Goal: Task Accomplishment & Management: Use online tool/utility

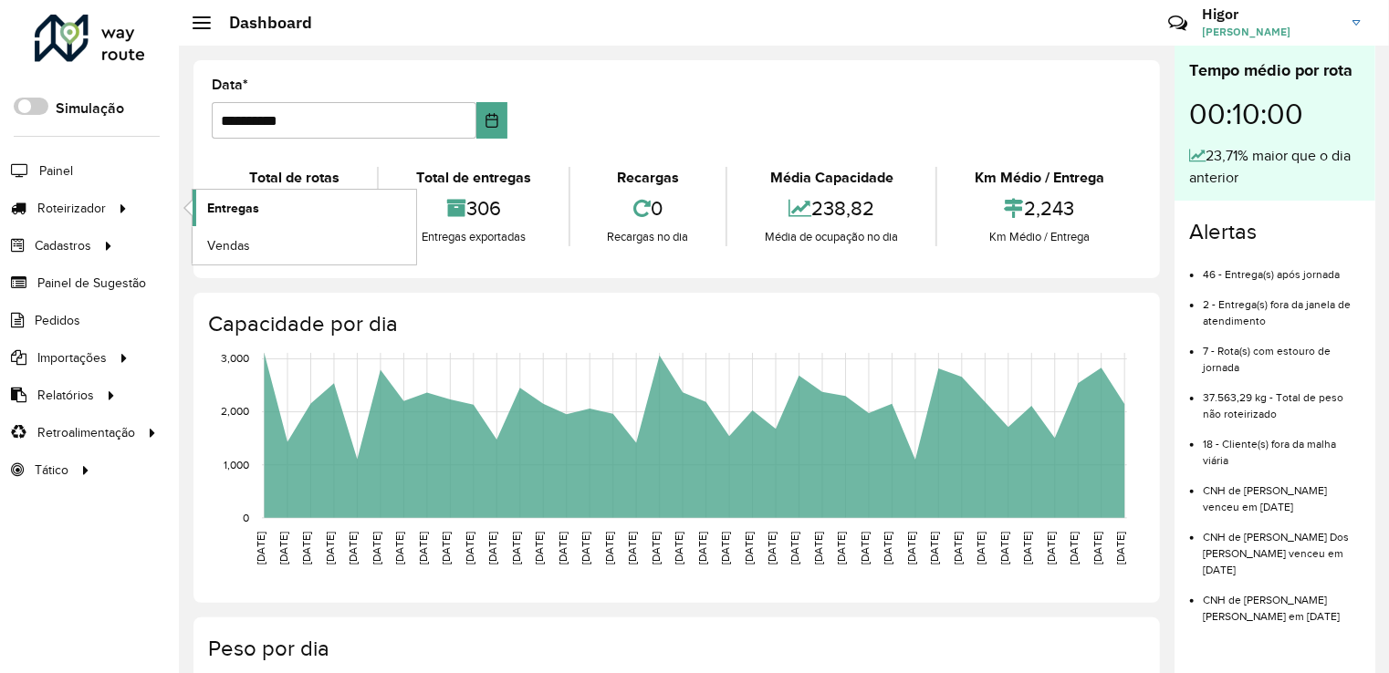
click at [224, 207] on span "Entregas" at bounding box center [233, 208] width 52 height 19
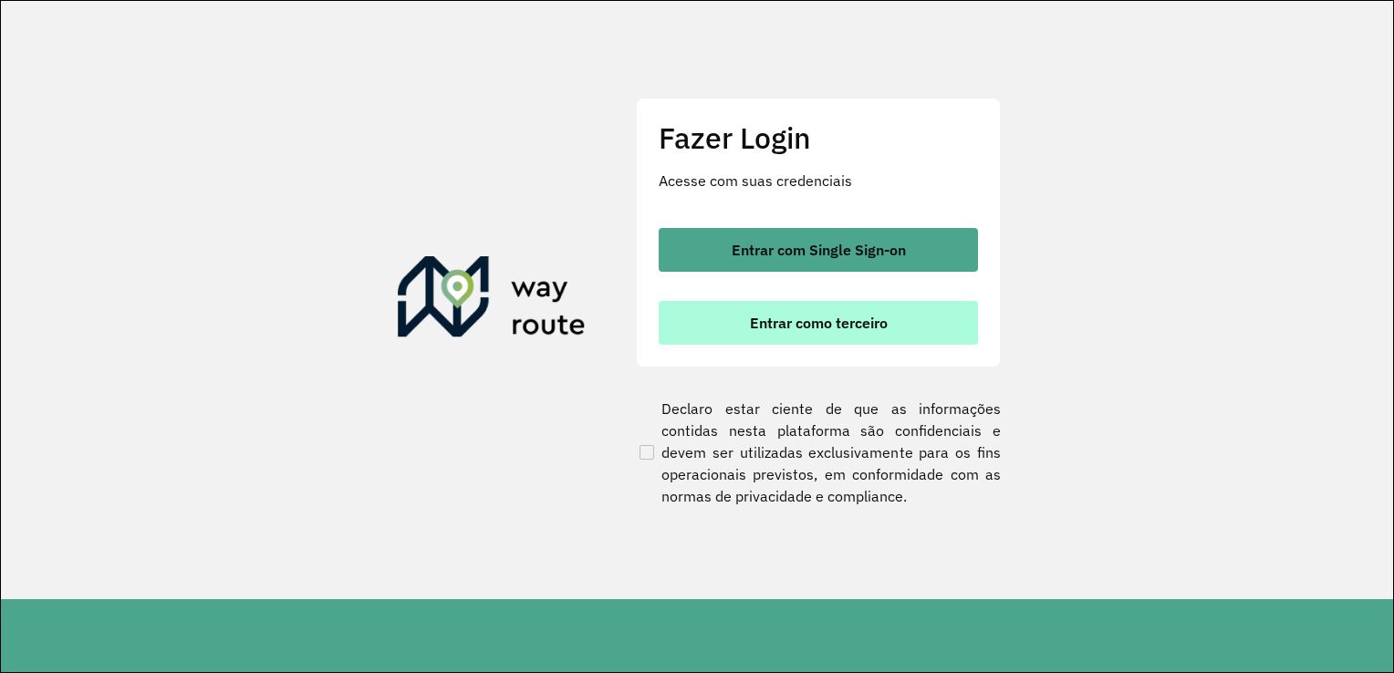
click at [723, 328] on button "Entrar como terceiro" at bounding box center [818, 323] width 319 height 44
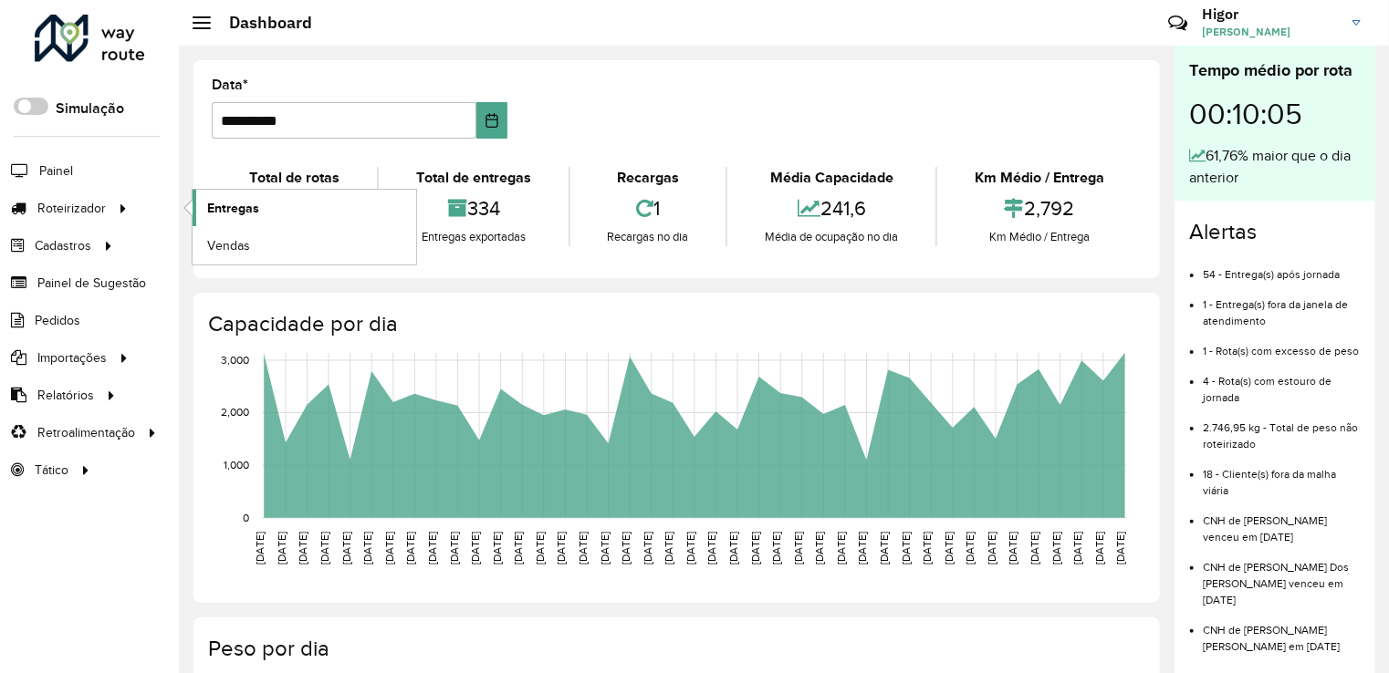
click at [229, 207] on span "Entregas" at bounding box center [233, 208] width 52 height 19
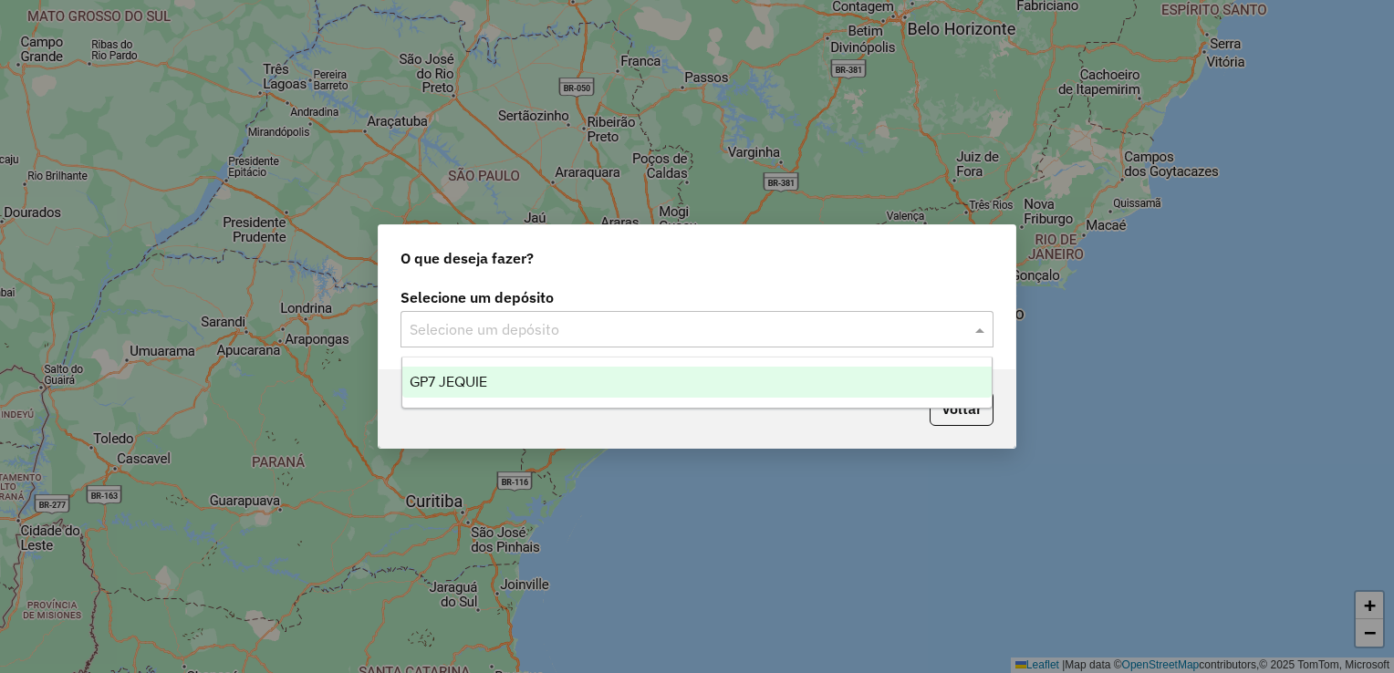
click at [526, 327] on input "text" at bounding box center [679, 330] width 538 height 22
click at [526, 390] on div "GP7 JEQUIE" at bounding box center [697, 382] width 590 height 31
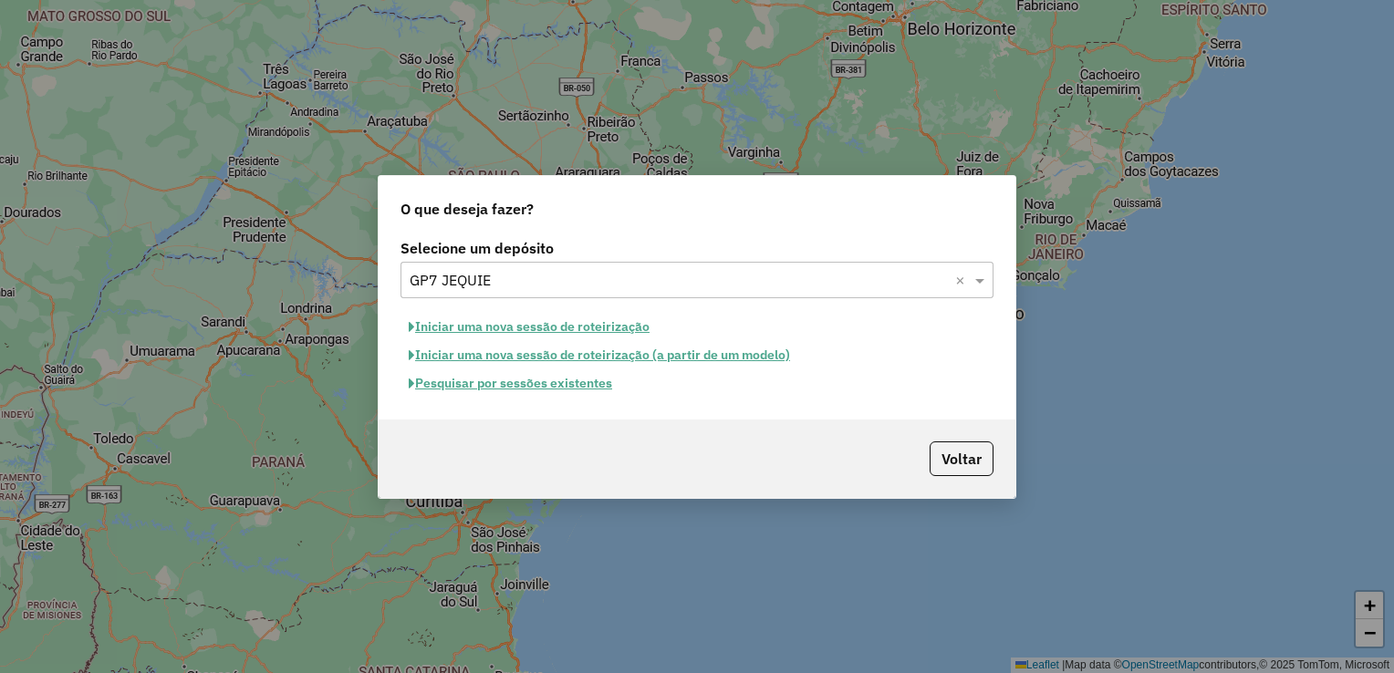
click at [549, 388] on button "Pesquisar por sessões existentes" at bounding box center [510, 383] width 220 height 28
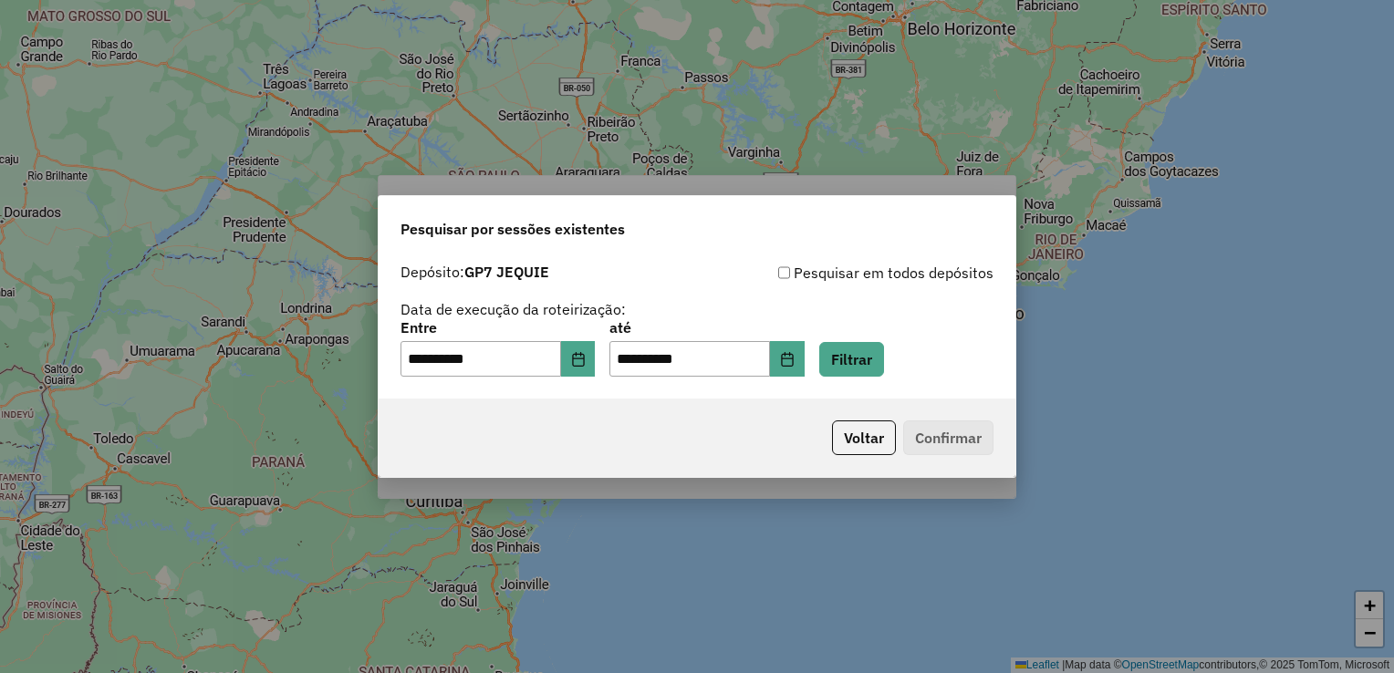
click at [549, 388] on div "**********" at bounding box center [697, 327] width 637 height 145
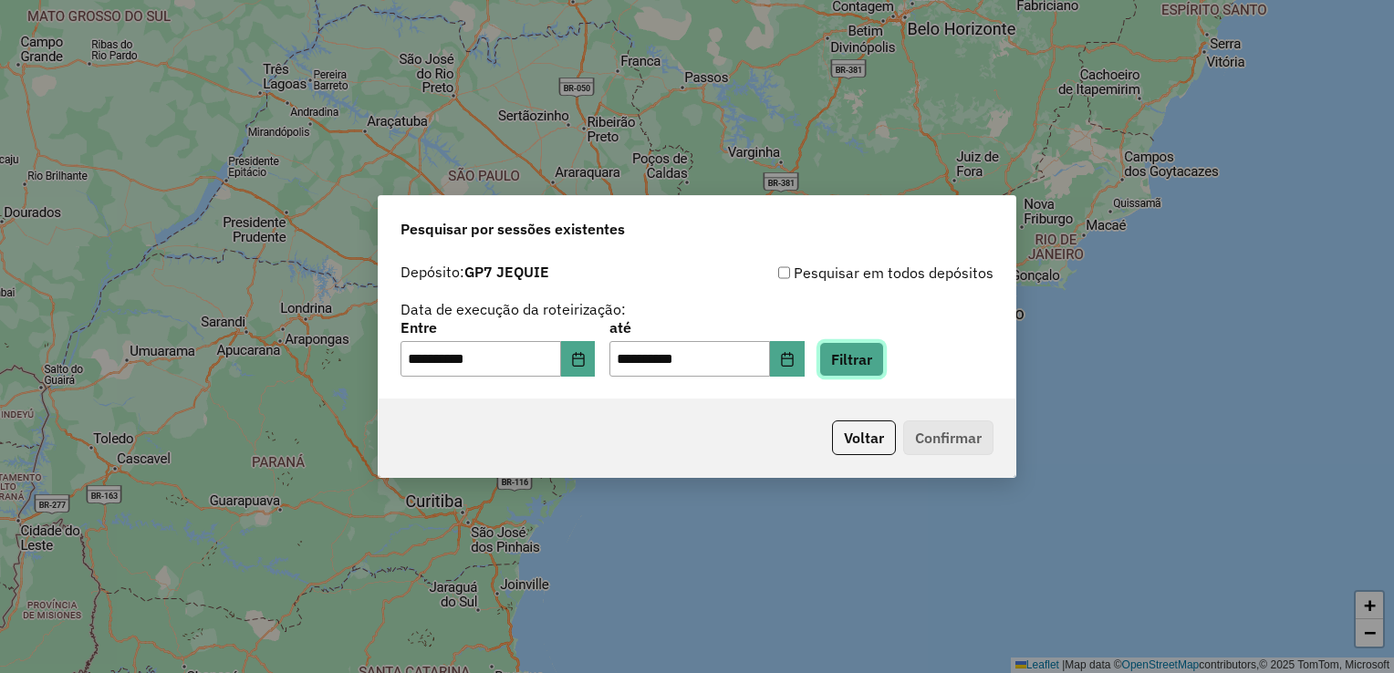
click at [884, 366] on button "Filtrar" at bounding box center [851, 359] width 65 height 35
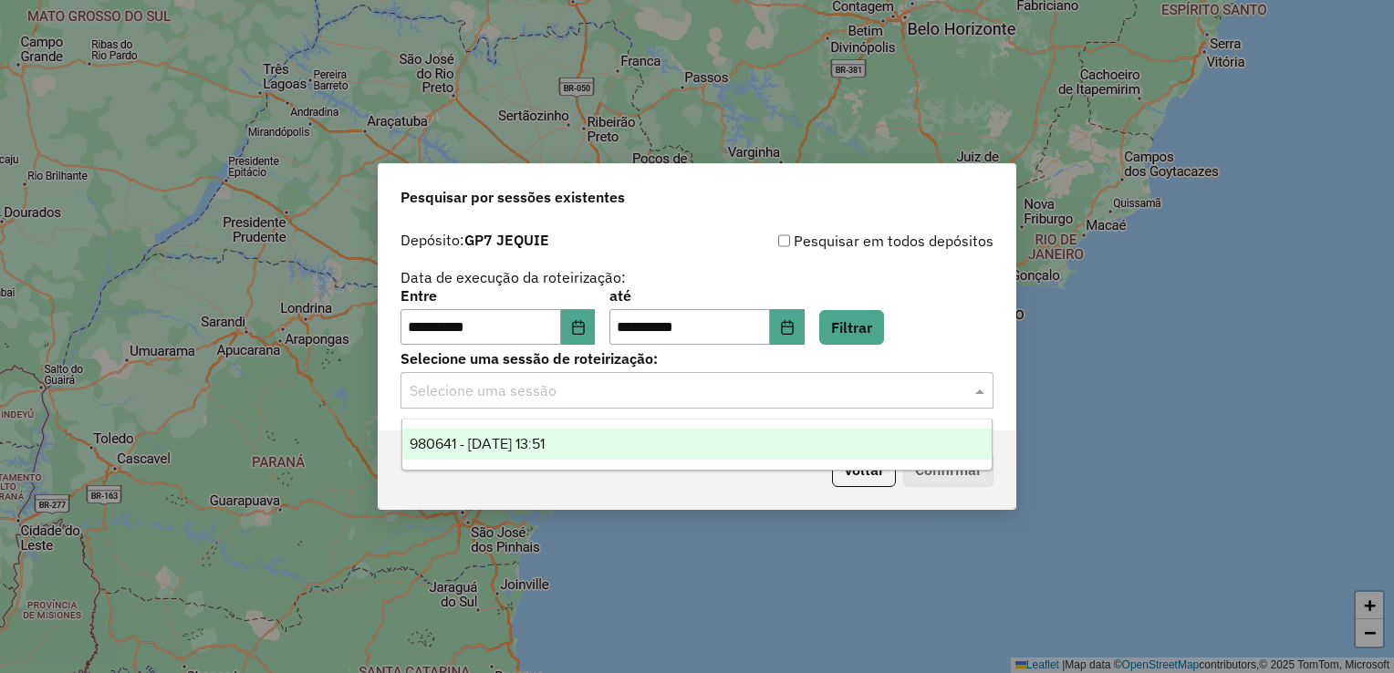
click at [906, 404] on div "Selecione uma sessão" at bounding box center [696, 390] width 593 height 36
click at [847, 449] on div "980641 - [DATE] 13:51" at bounding box center [697, 444] width 590 height 31
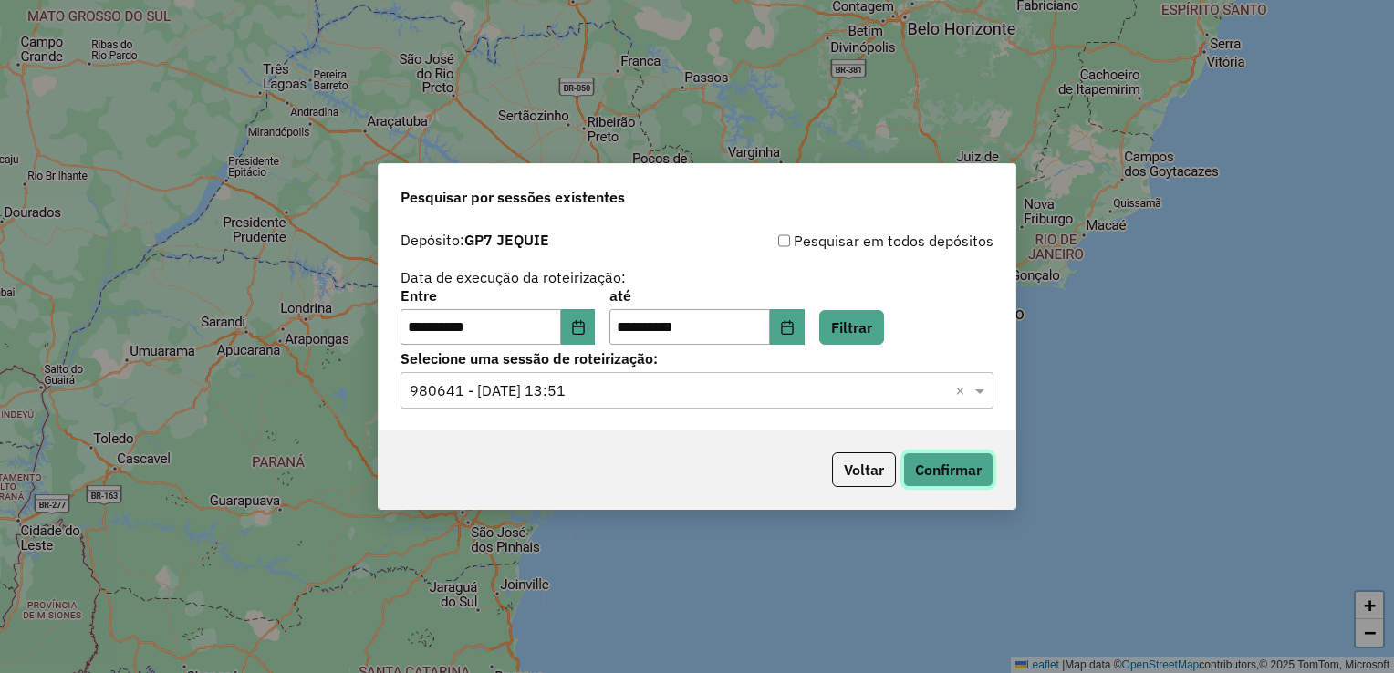
click at [941, 475] on button "Confirmar" at bounding box center [948, 469] width 90 height 35
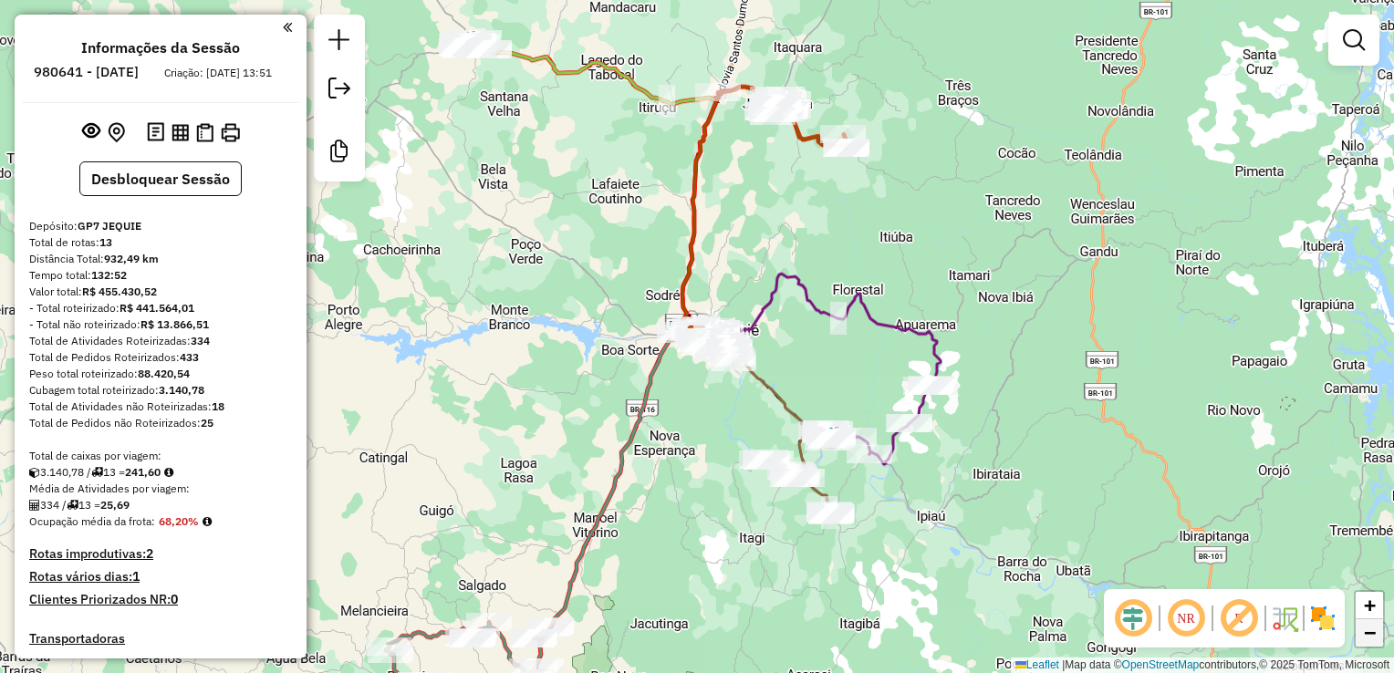
click at [1378, 645] on link "−" at bounding box center [1369, 632] width 27 height 27
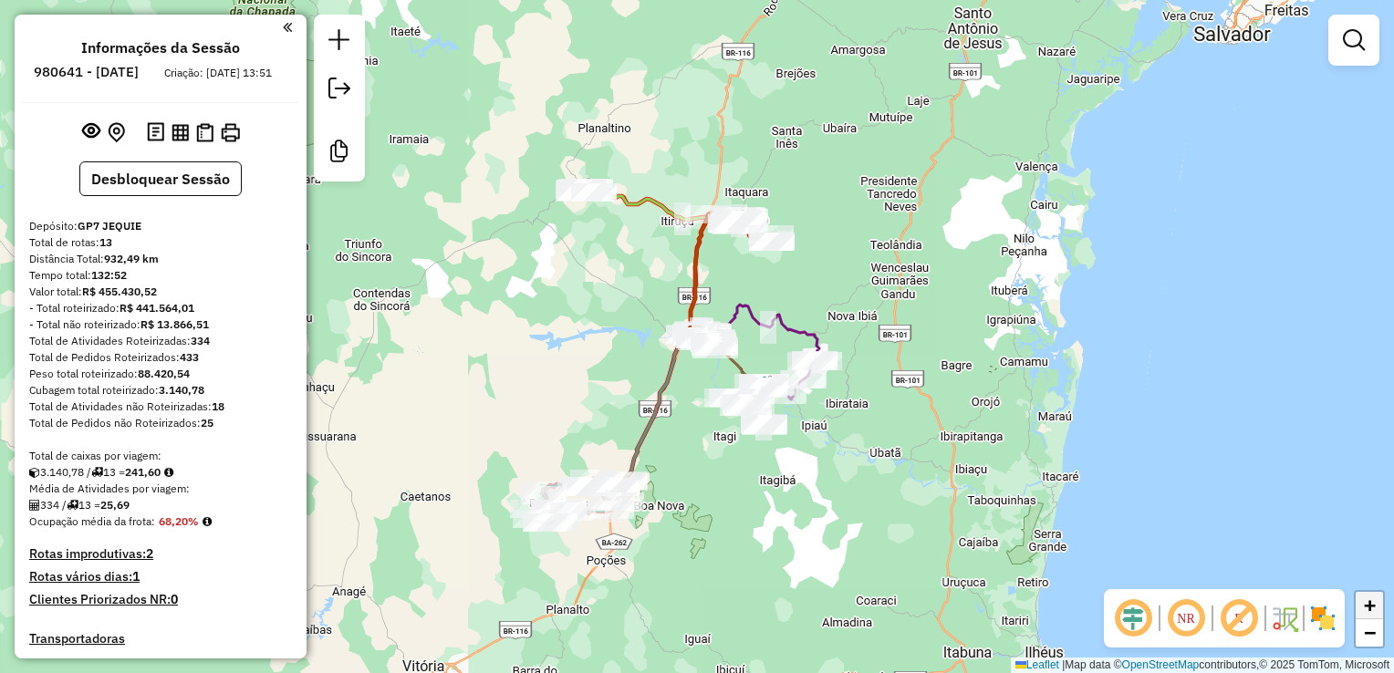
click at [1378, 612] on link "+" at bounding box center [1369, 605] width 27 height 27
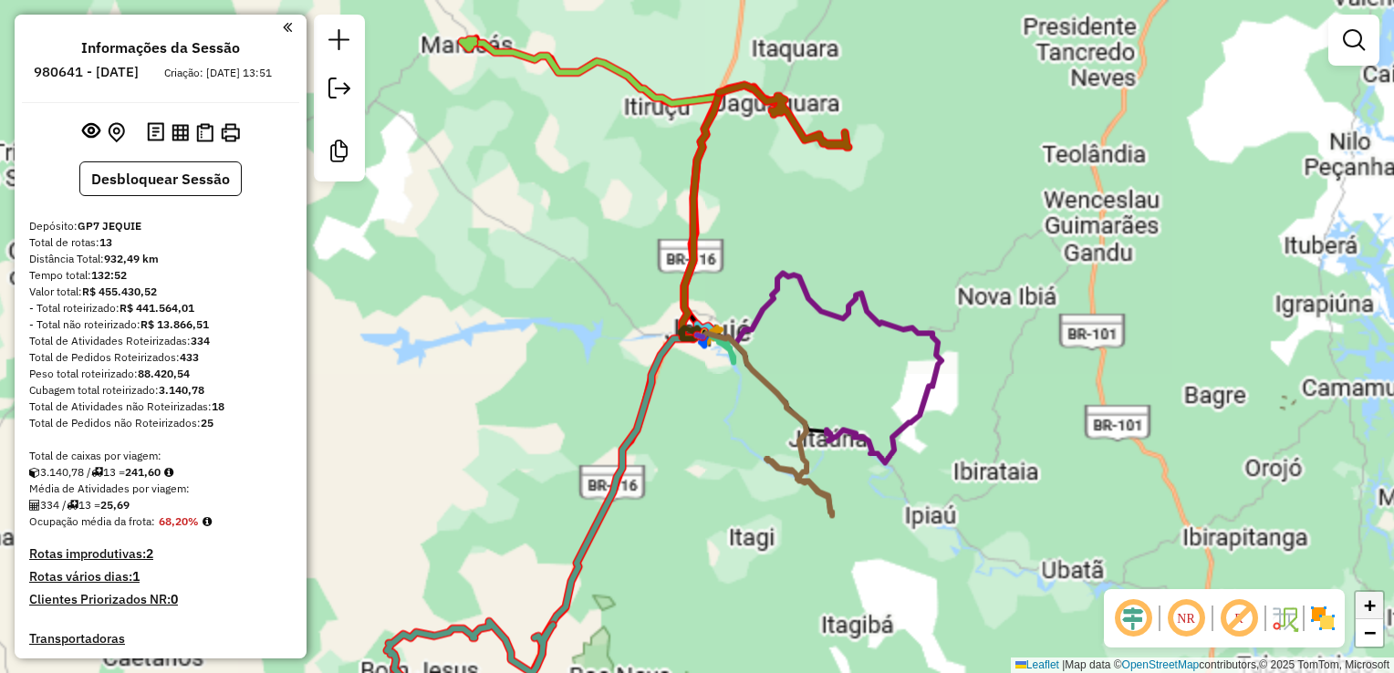
click at [1378, 612] on link "+" at bounding box center [1369, 605] width 27 height 27
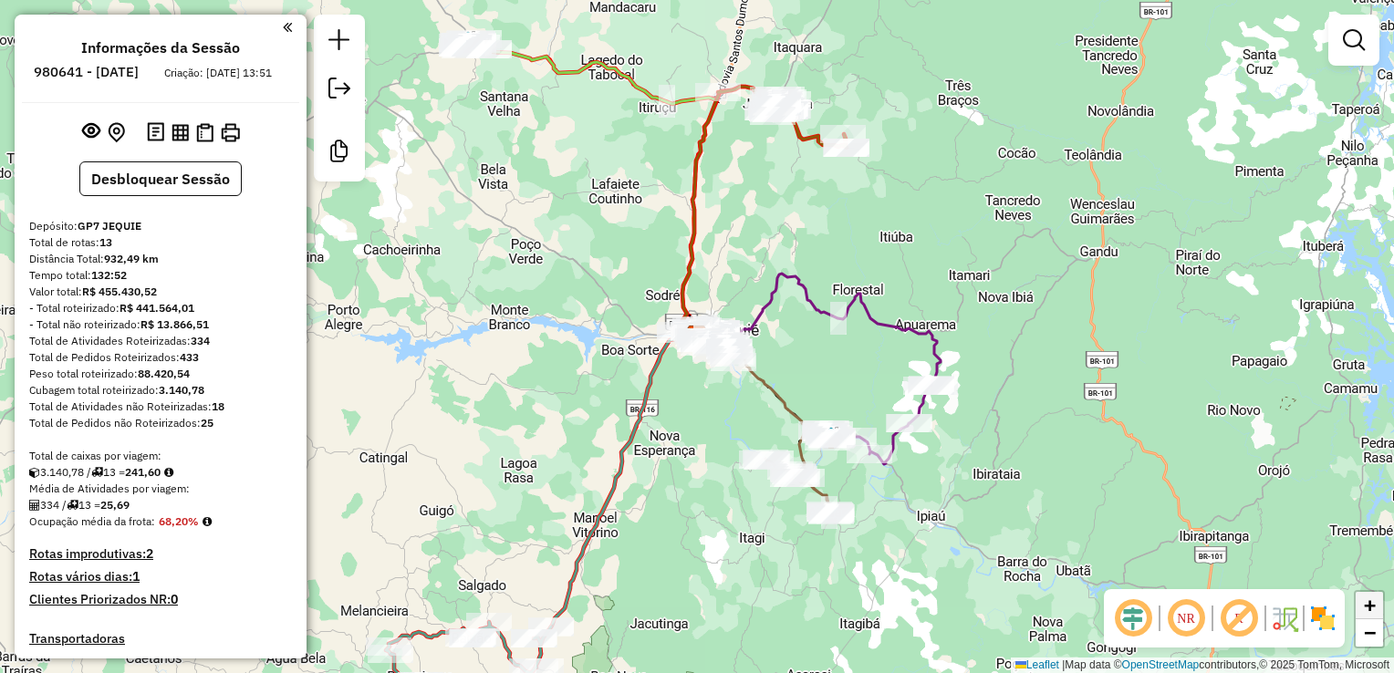
click at [1378, 612] on link "+" at bounding box center [1369, 605] width 27 height 27
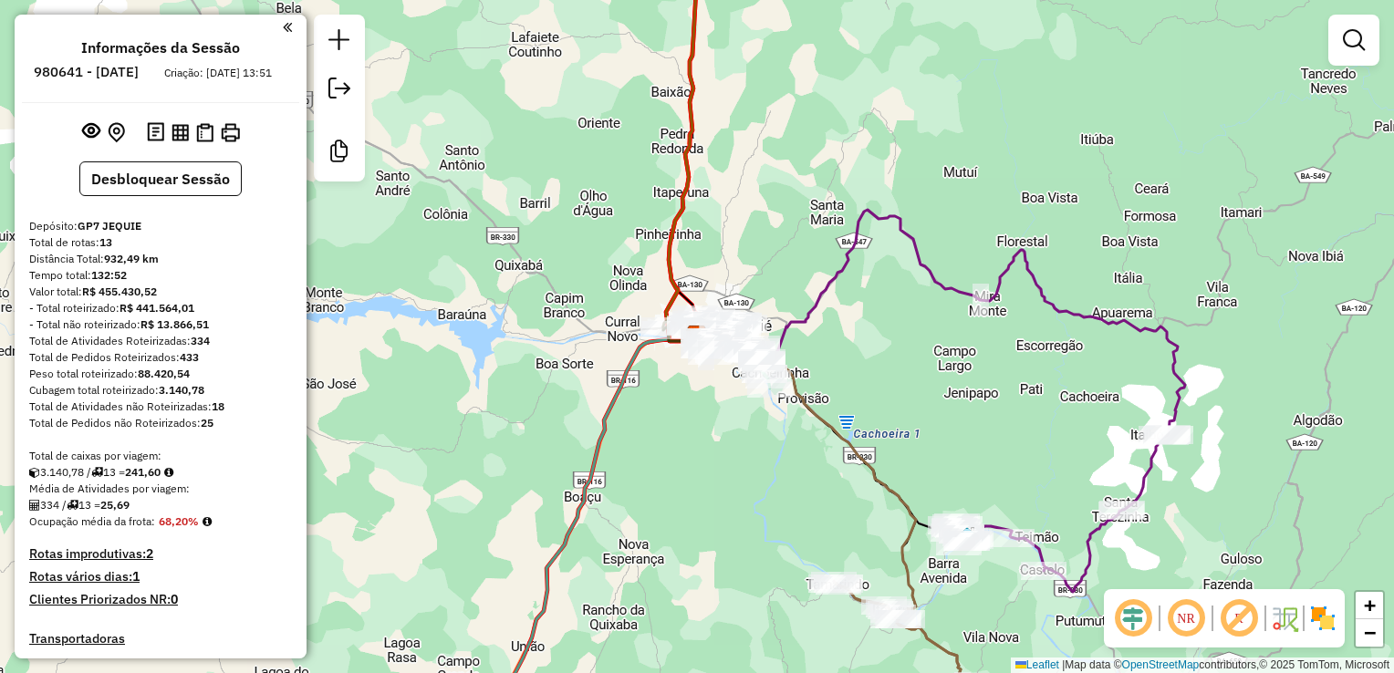
drag, startPoint x: 1378, startPoint y: 612, endPoint x: 1031, endPoint y: 441, distance: 386.8
click at [1031, 441] on div "Janela de atendimento Grade de atendimento Capacidade Transportadoras Veículos …" at bounding box center [697, 336] width 1394 height 673
click at [307, 130] on div "Janela de atendimento Grade de atendimento Capacidade Transportadoras Veículos …" at bounding box center [697, 336] width 1394 height 673
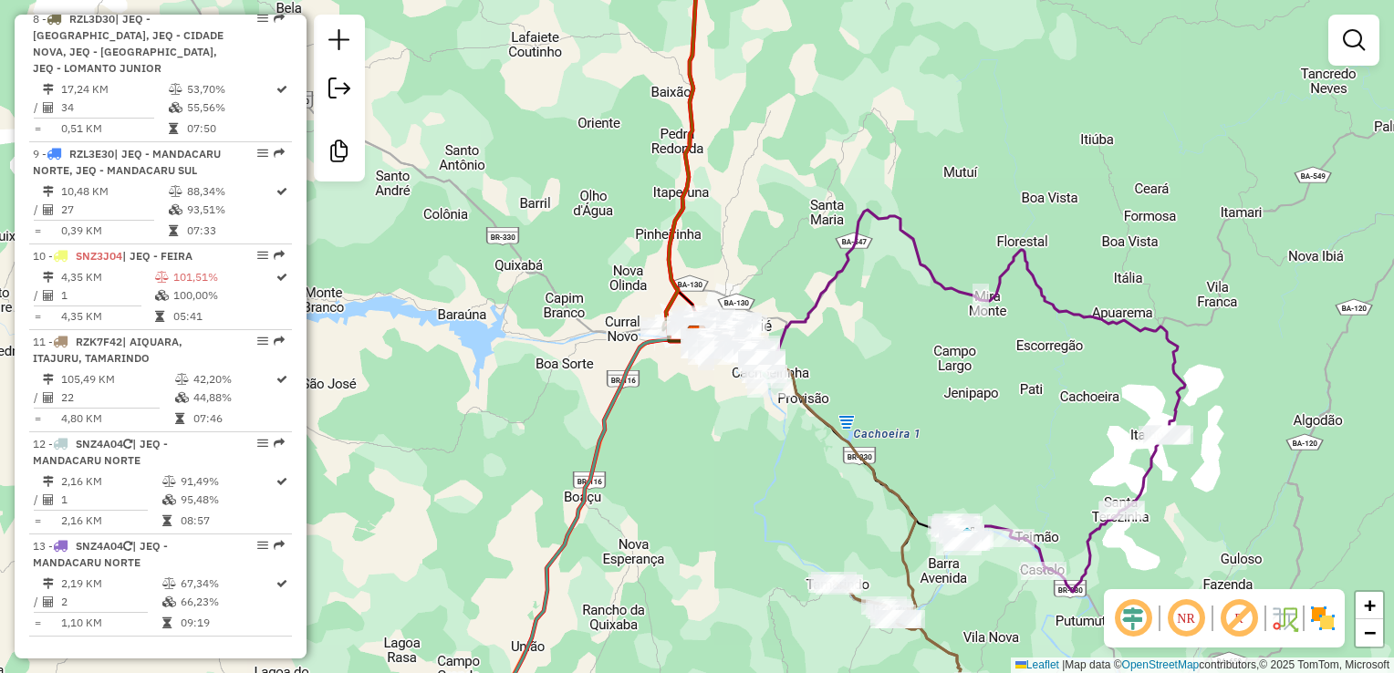
scroll to position [1620, 0]
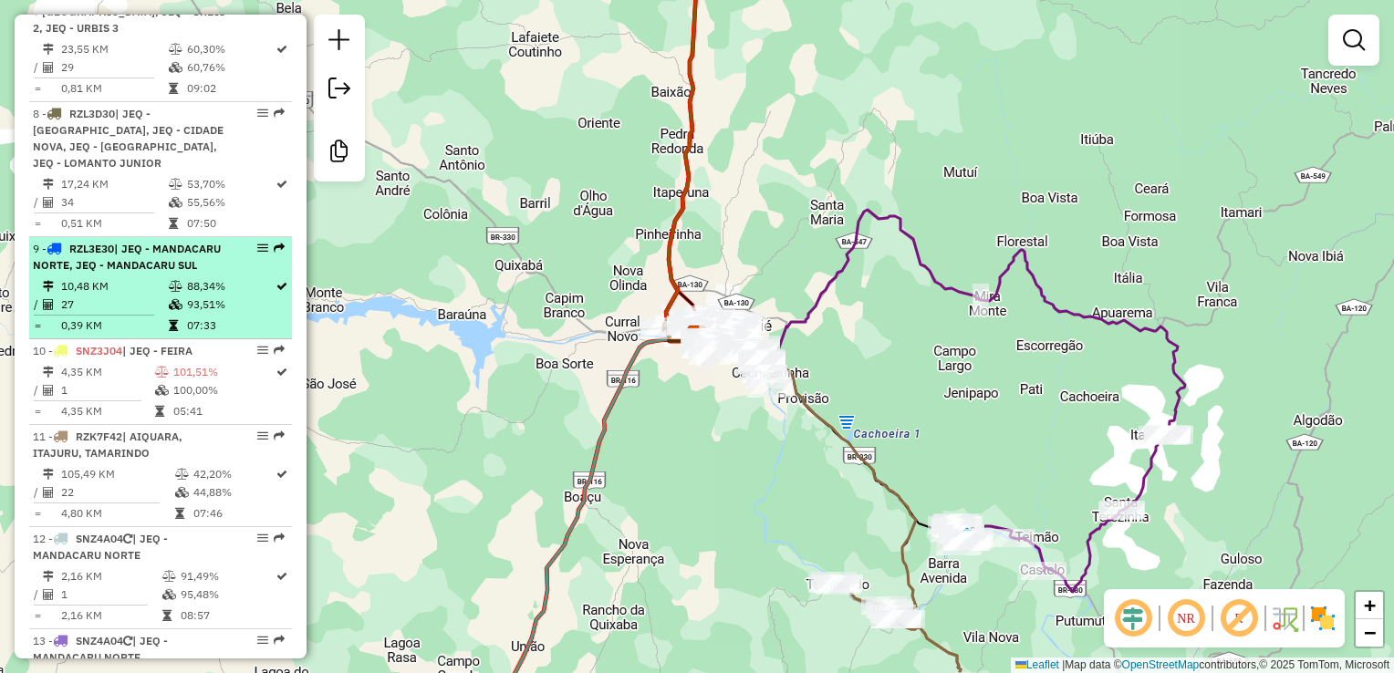
click at [139, 296] on td "27" at bounding box center [114, 305] width 108 height 18
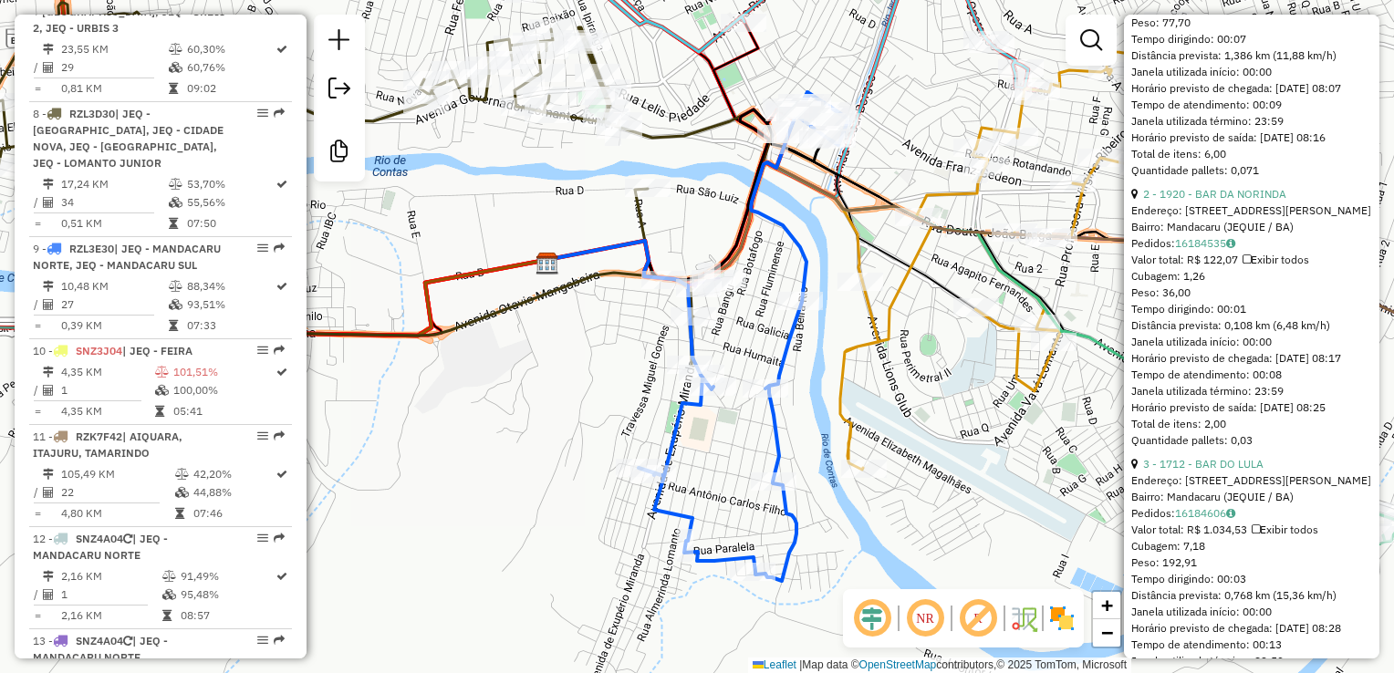
scroll to position [656, 0]
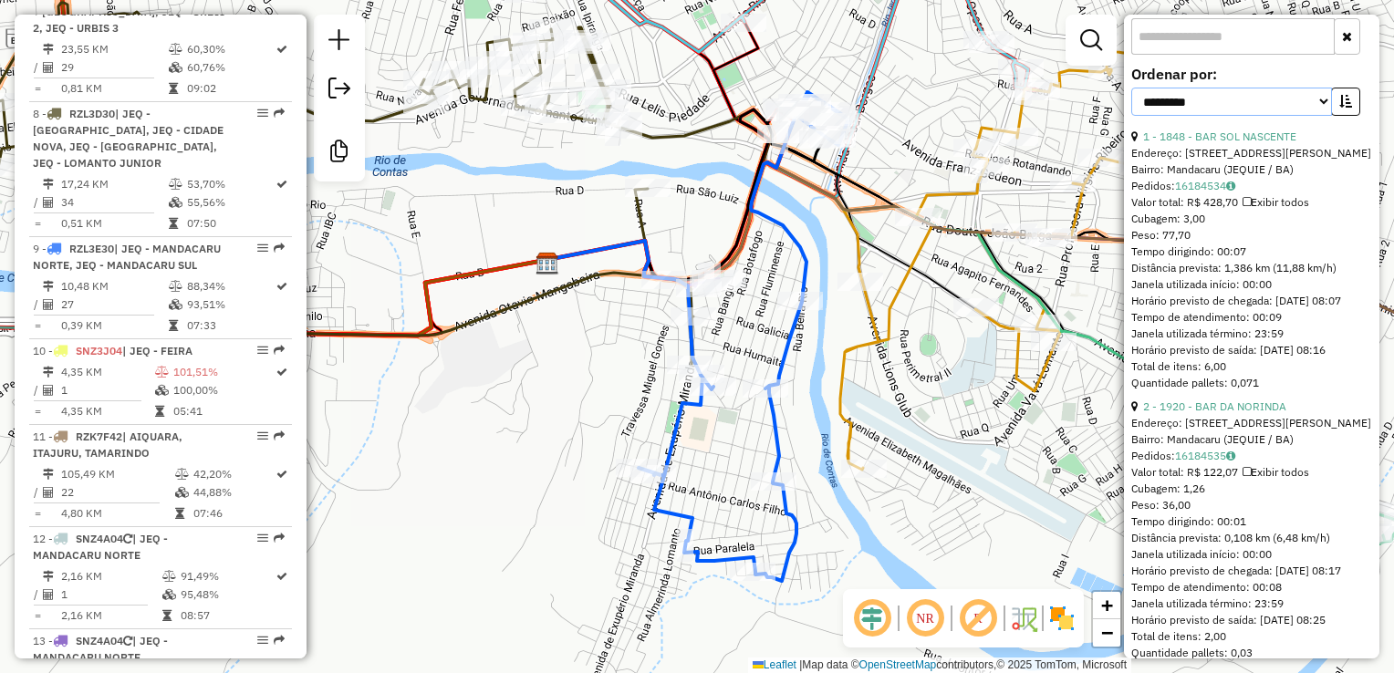
click at [1306, 116] on select "**********" at bounding box center [1231, 102] width 201 height 28
select select "*********"
click at [1131, 116] on select "**********" at bounding box center [1231, 102] width 201 height 28
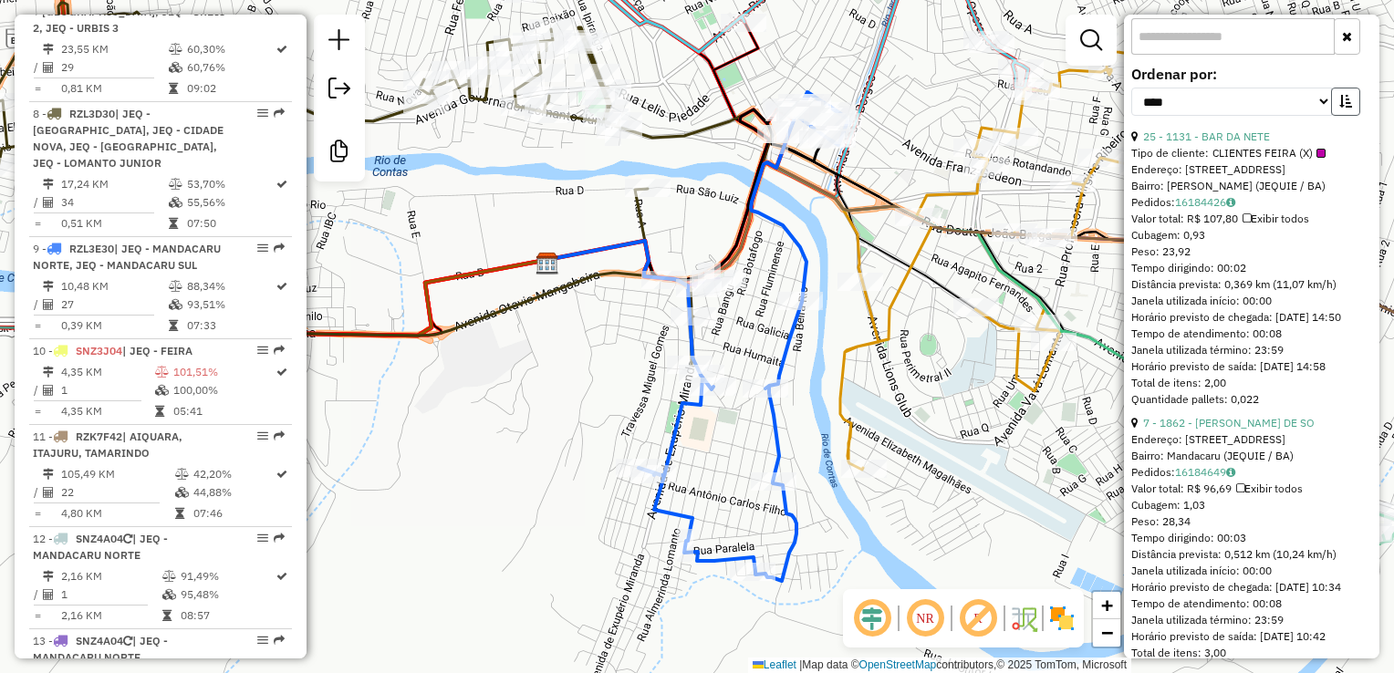
click at [1342, 108] on icon "button" at bounding box center [1345, 101] width 13 height 13
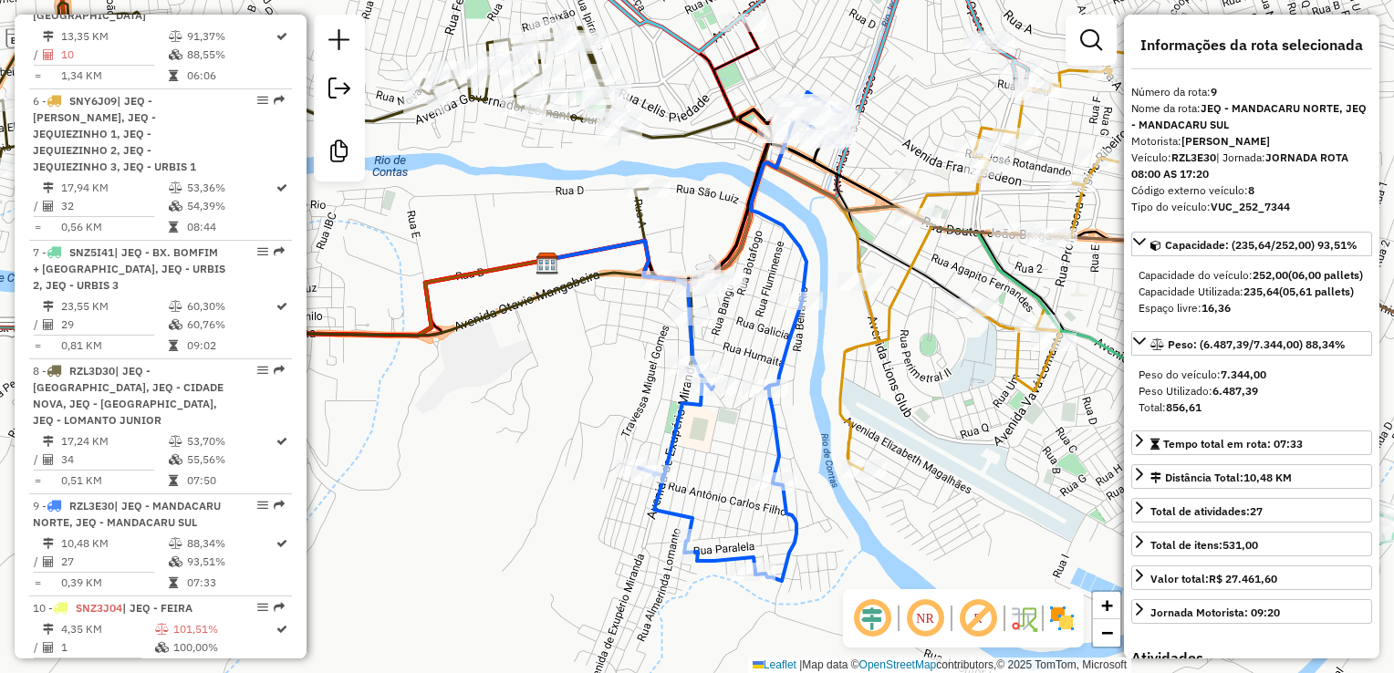
scroll to position [1368, 0]
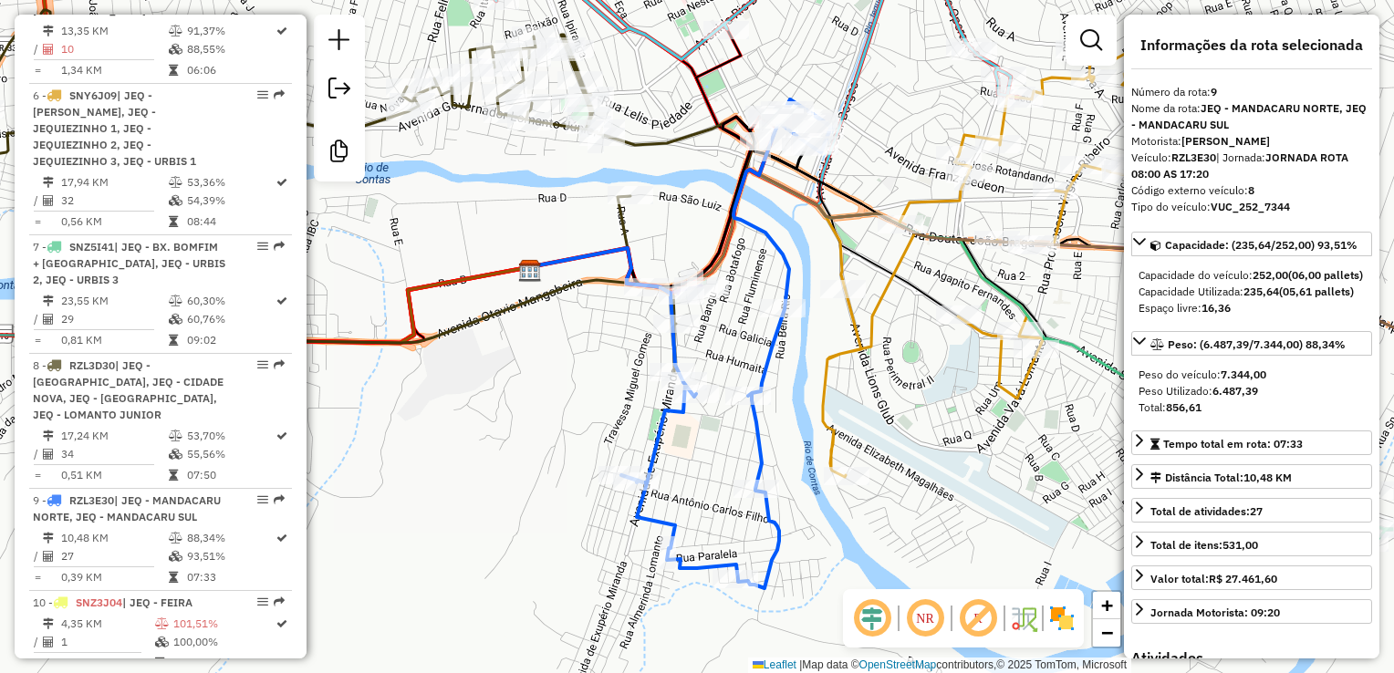
drag, startPoint x: 317, startPoint y: 381, endPoint x: 302, endPoint y: 389, distance: 17.1
click at [302, 389] on hb-router-mapa "Informações da Sessão 980641 - 18/08/2025 Criação: 16/08/2025 13:51 Desbloquear…" at bounding box center [697, 336] width 1394 height 673
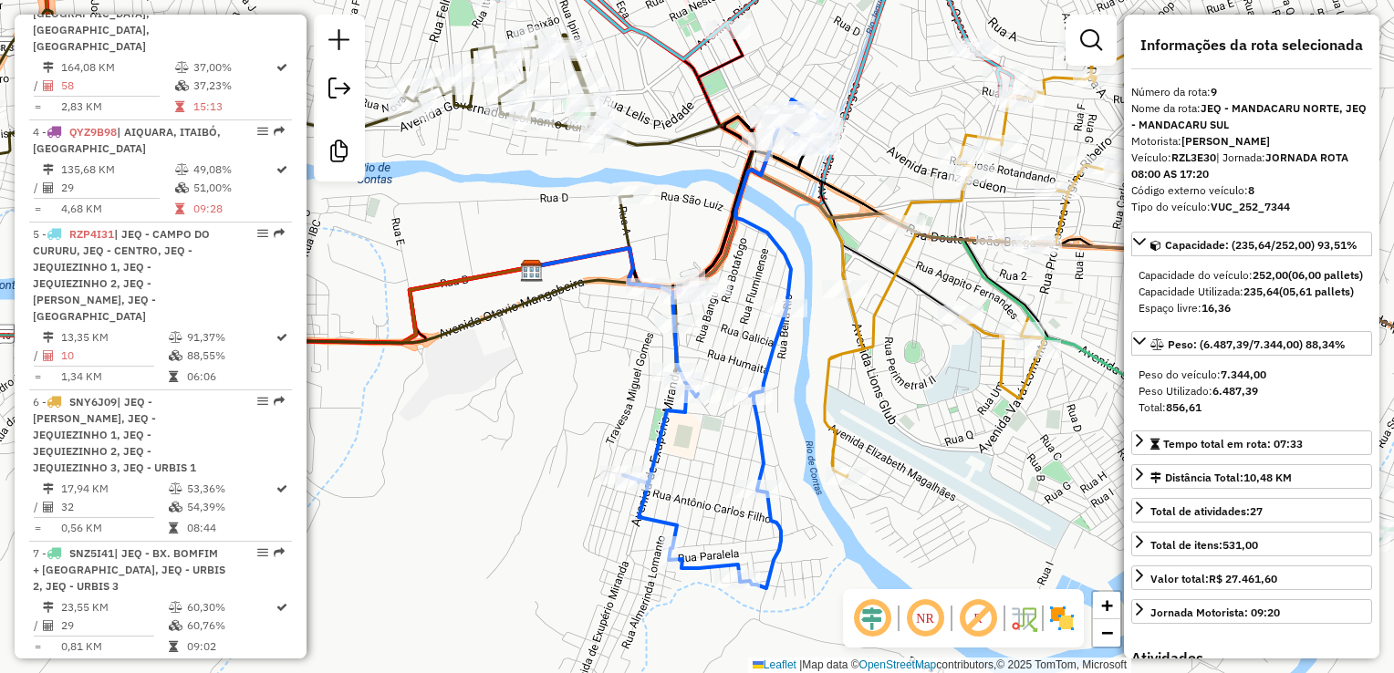
scroll to position [1058, 0]
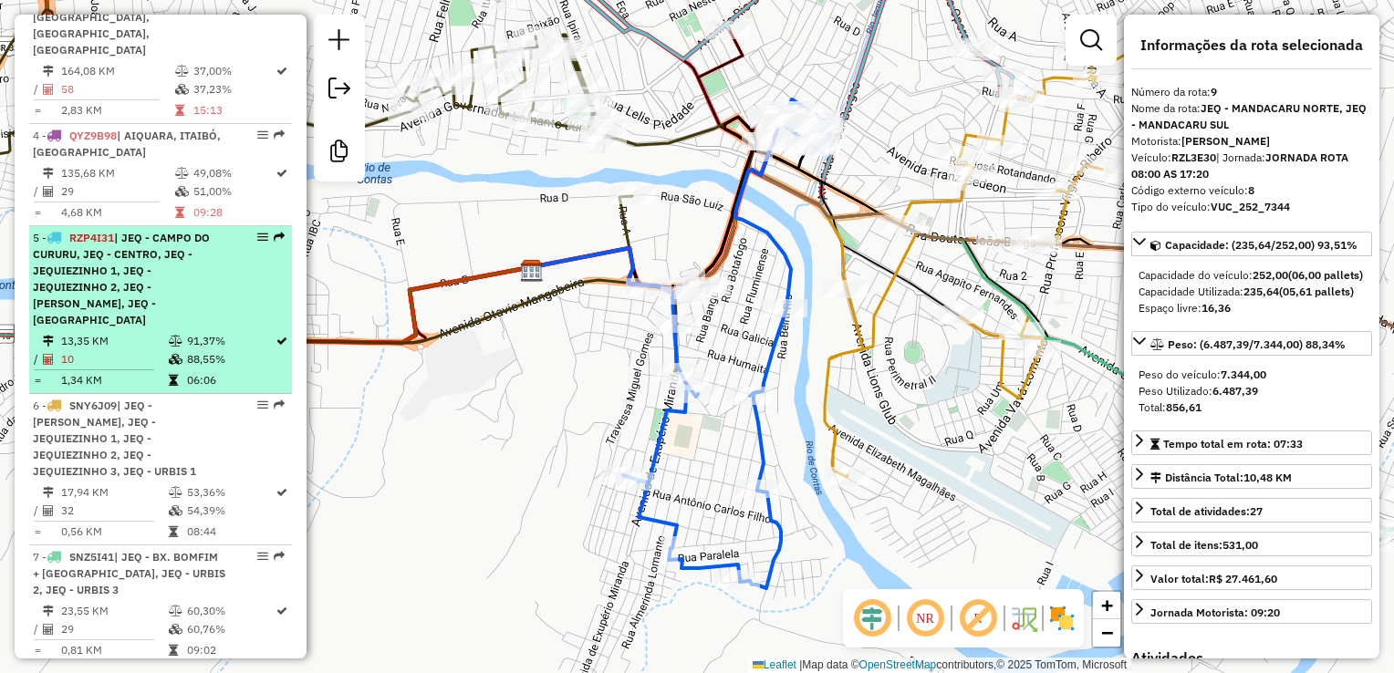
click at [150, 258] on div "5 - RZP4I31 | JEQ - CAMPO DO CURURU, JEQ - CENTRO, JEQ - JEQUIEZINHO 1, JEQ - J…" at bounding box center [129, 279] width 193 height 99
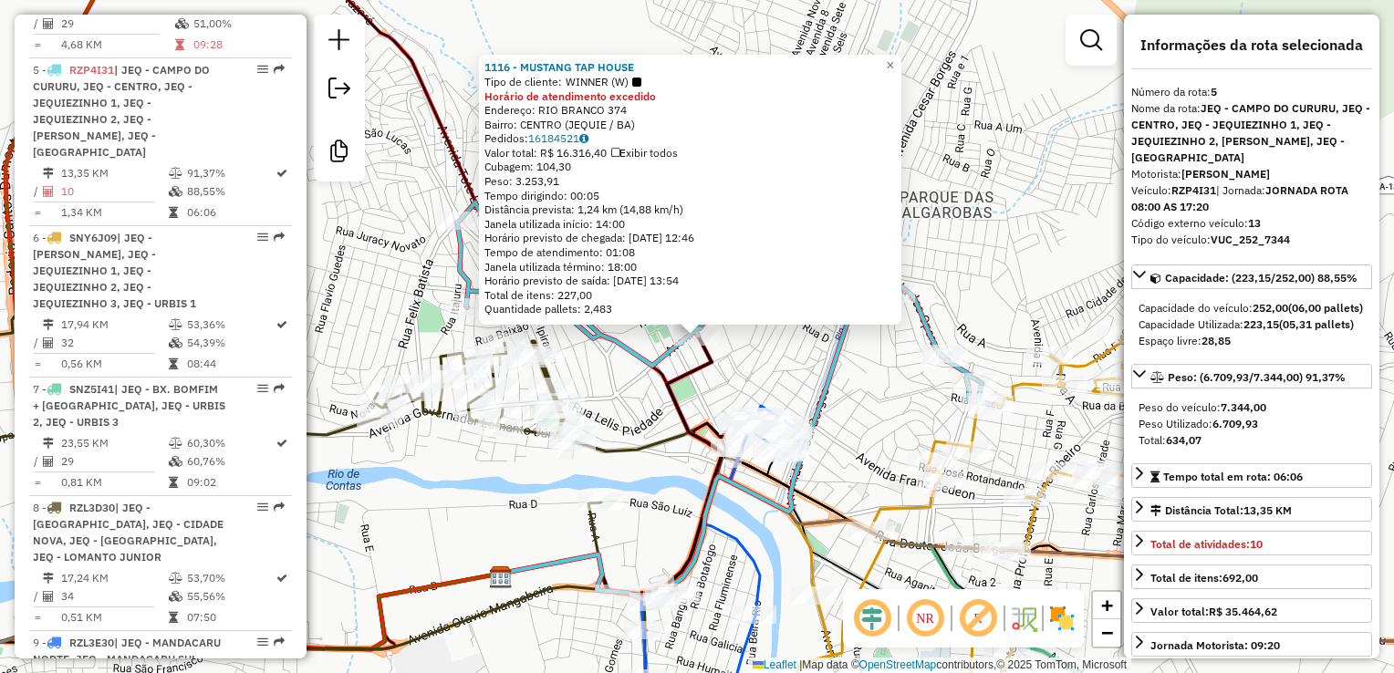
scroll to position [1268, 0]
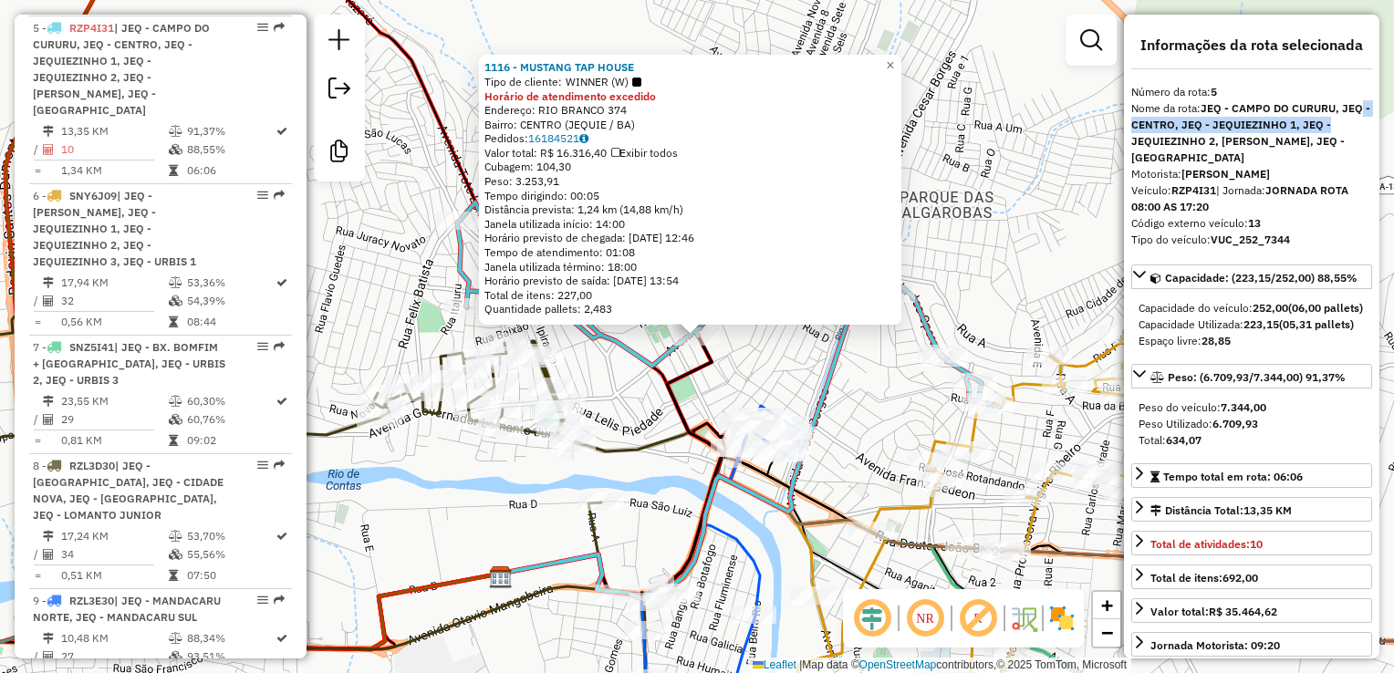
drag, startPoint x: 1373, startPoint y: 103, endPoint x: 1373, endPoint y: 122, distance: 19.2
click at [1373, 122] on div "**********" at bounding box center [1251, 337] width 255 height 644
drag, startPoint x: 1373, startPoint y: 122, endPoint x: 1325, endPoint y: 254, distance: 140.0
click at [1325, 248] on div "Tipo do veículo: VUC_252_7344" at bounding box center [1251, 240] width 241 height 16
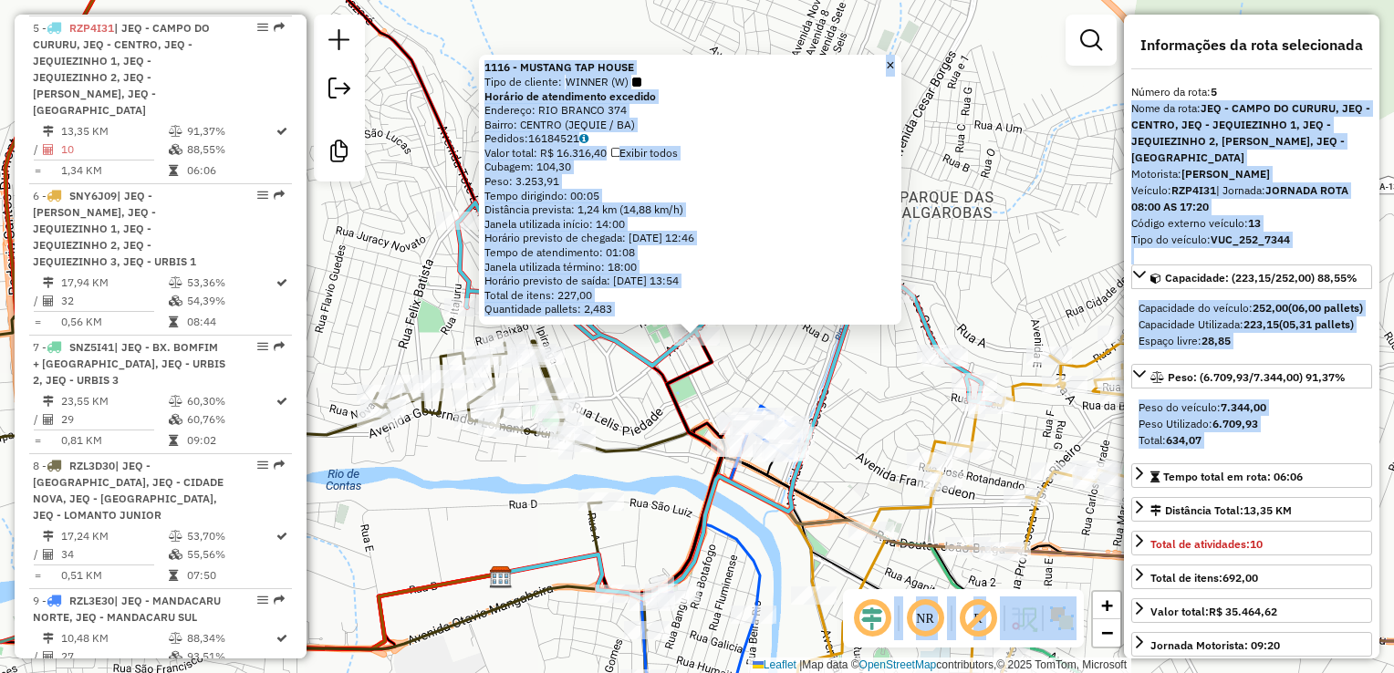
drag, startPoint x: 1373, startPoint y: 93, endPoint x: 1379, endPoint y: 107, distance: 15.1
click at [1379, 107] on hb-router-mapa "Informações da Sessão 980641 - 18/08/2025 Criação: 16/08/2025 13:51 Desbloquear…" at bounding box center [697, 336] width 1394 height 673
drag, startPoint x: 1379, startPoint y: 107, endPoint x: 1368, endPoint y: 240, distance: 133.7
click at [1368, 240] on div "**********" at bounding box center [1251, 337] width 255 height 644
click at [1305, 84] on div "Número da rota: 5" at bounding box center [1251, 92] width 241 height 16
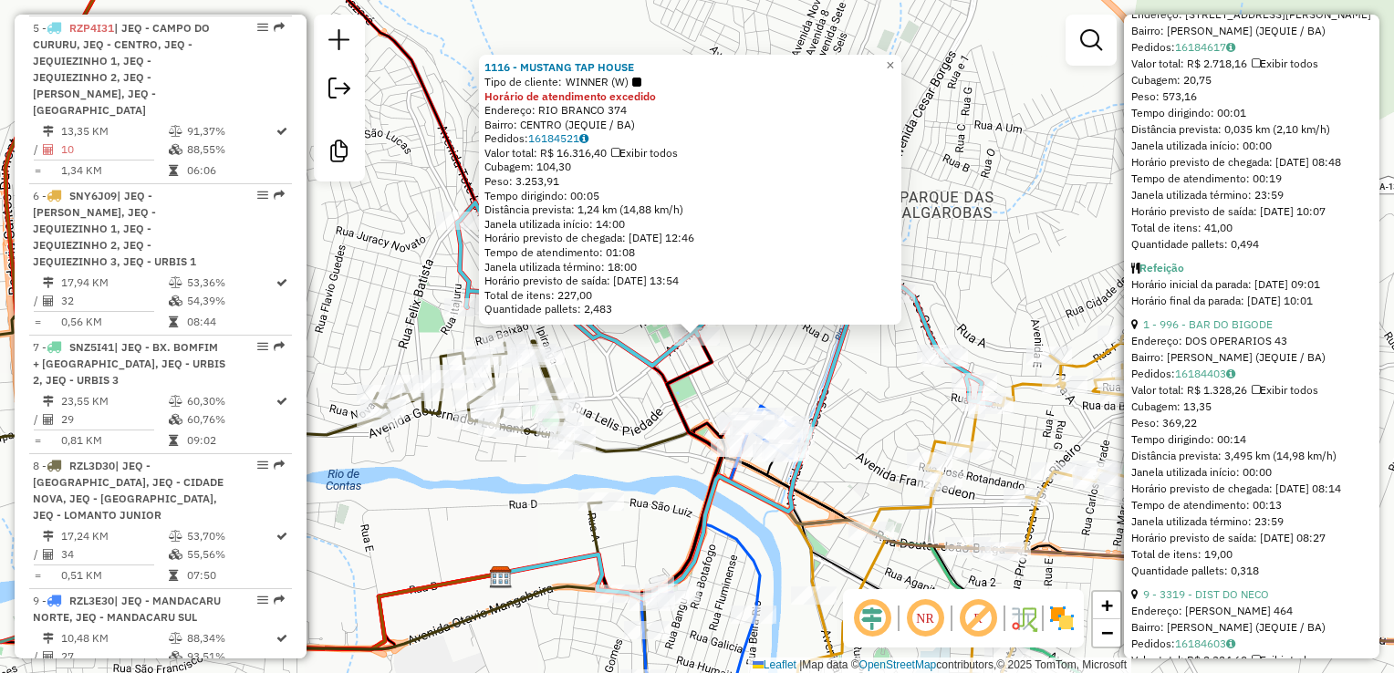
scroll to position [1777, 0]
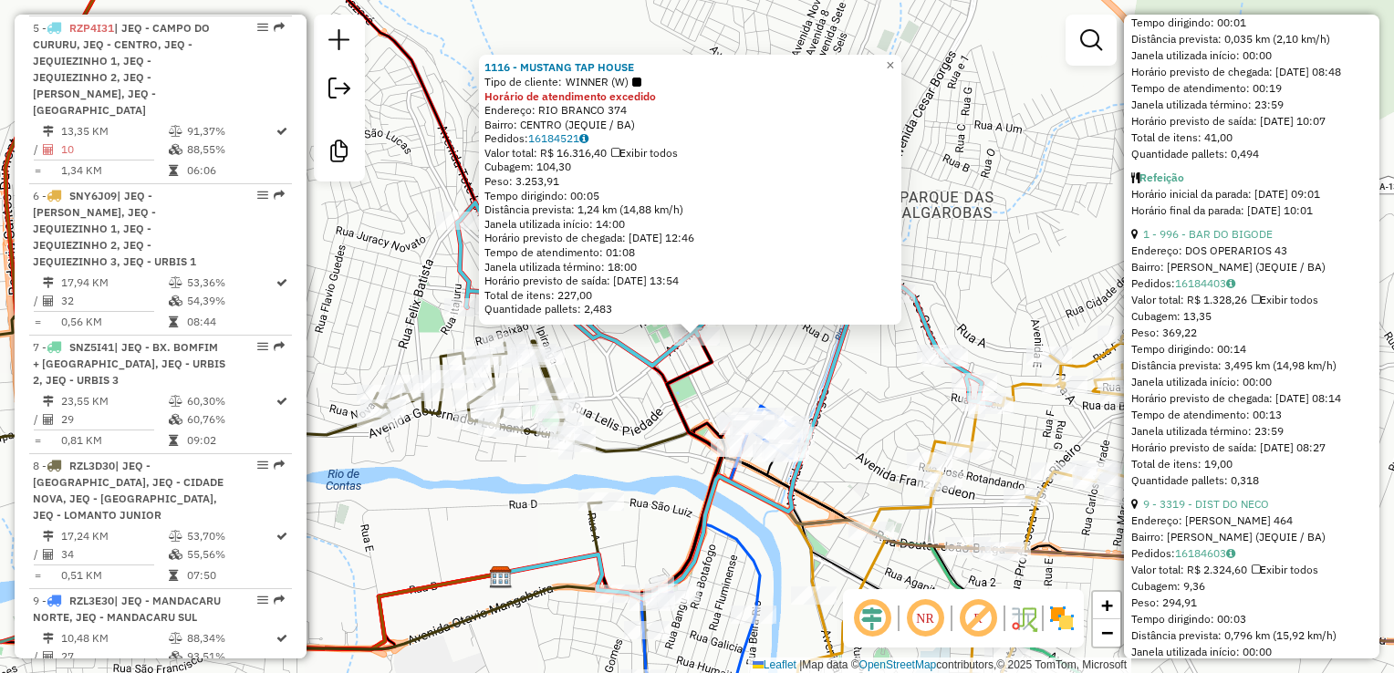
click at [1071, 188] on div "1116 - MUSTANG TAP HOUSE Tipo de cliente: WINNER (W) Horário de atendimento exc…" at bounding box center [697, 336] width 1394 height 673
